Goal: Navigation & Orientation: Understand site structure

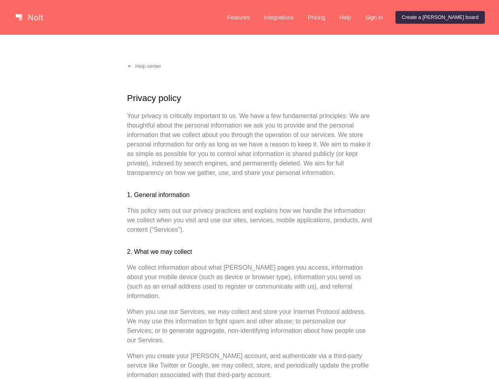
click at [29, 17] on link at bounding box center [30, 17] width 34 height 13
click at [256, 17] on link "Features" at bounding box center [238, 17] width 35 height 13
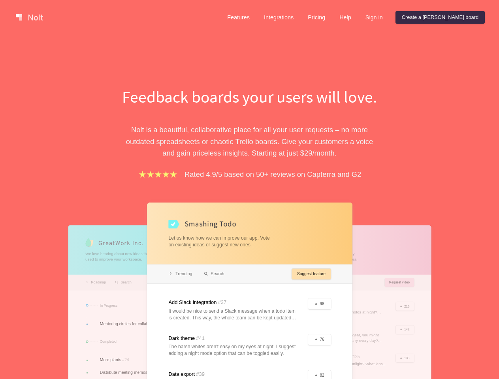
click at [357, 17] on link "Help" at bounding box center [345, 17] width 24 height 13
